Goal: Task Accomplishment & Management: Manage account settings

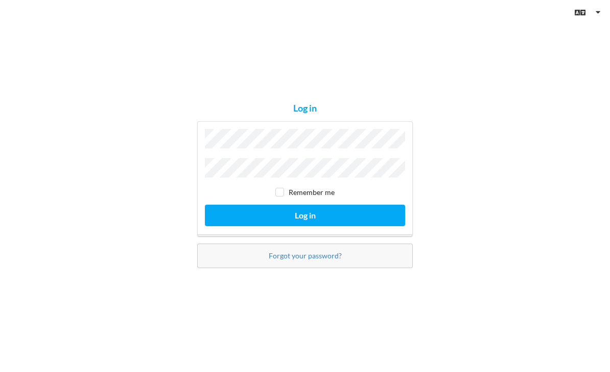
click at [305, 225] on button "Log in" at bounding box center [305, 214] width 200 height 21
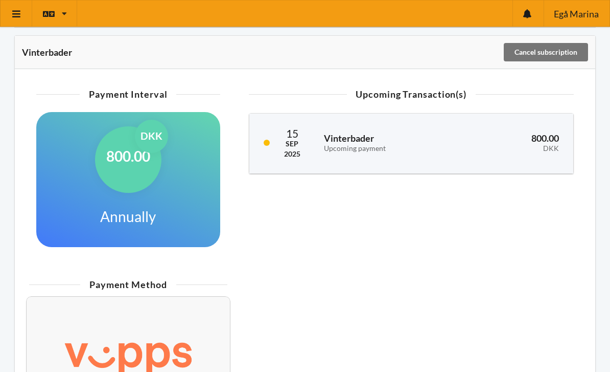
scroll to position [175, 0]
click at [537, 150] on div "800.00 DKK" at bounding box center [513, 143] width 108 height 33
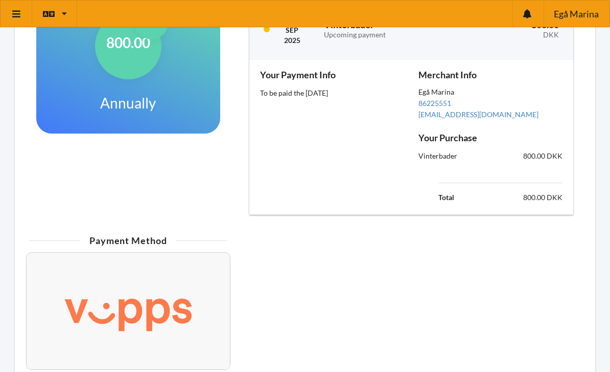
scroll to position [336, 0]
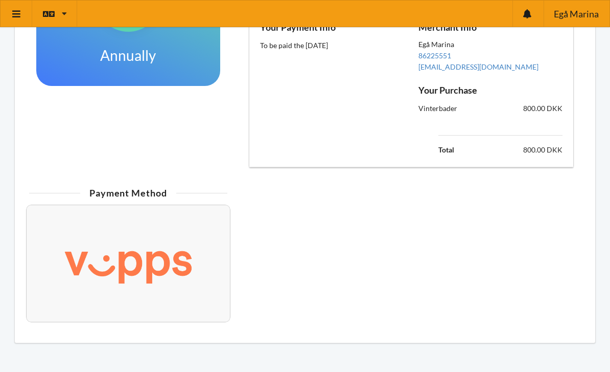
click at [179, 256] on img at bounding box center [128, 263] width 175 height 71
click at [182, 240] on img at bounding box center [128, 263] width 175 height 71
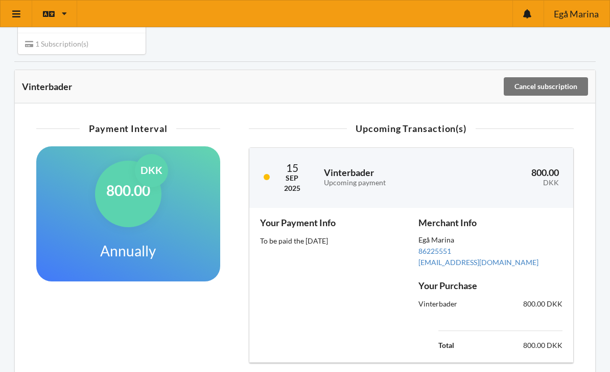
scroll to position [0, 0]
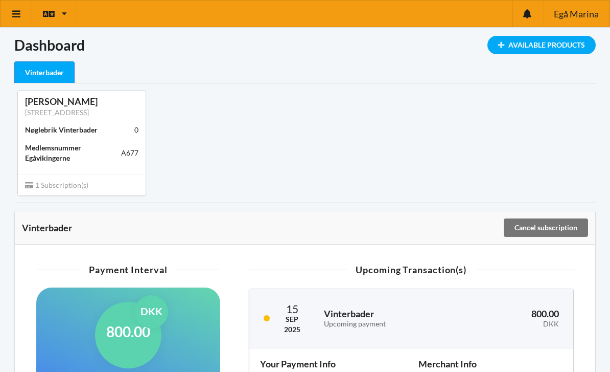
click at [12, 16] on icon at bounding box center [16, 13] width 11 height 9
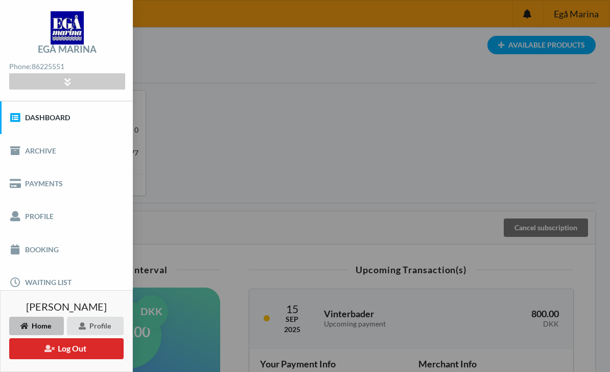
click at [80, 181] on link "Payments" at bounding box center [66, 183] width 133 height 33
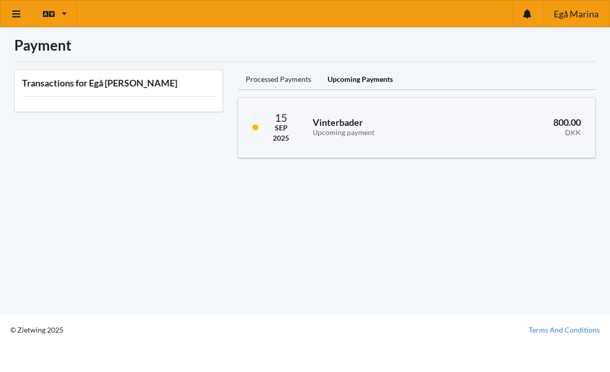
scroll to position [6, 0]
click at [16, 16] on icon at bounding box center [16, 13] width 11 height 9
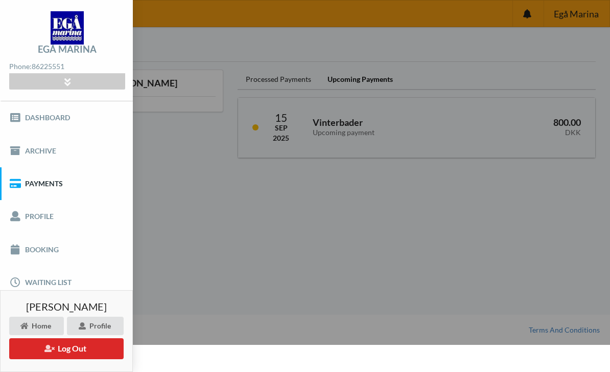
click at [84, 221] on link "Profile" at bounding box center [66, 216] width 133 height 33
